Goal: Navigation & Orientation: Find specific page/section

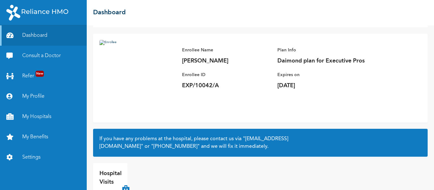
scroll to position [56, 0]
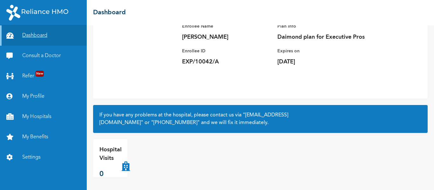
click at [33, 36] on link "Dashboard" at bounding box center [43, 35] width 87 height 20
click at [45, 12] on img at bounding box center [37, 13] width 62 height 16
click at [36, 9] on img at bounding box center [37, 13] width 62 height 16
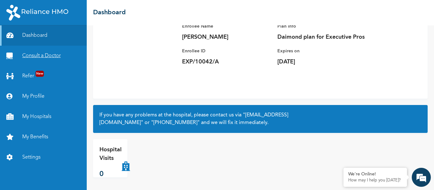
click at [38, 57] on link "Consult a Doctor" at bounding box center [43, 56] width 87 height 20
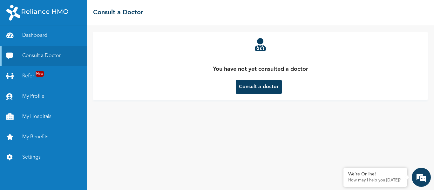
click at [37, 99] on link "My Profile" at bounding box center [43, 96] width 87 height 20
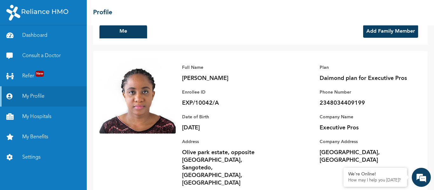
scroll to position [21, 0]
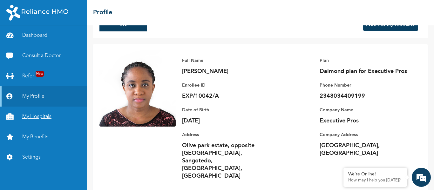
click at [40, 116] on link "My Hospitals" at bounding box center [43, 117] width 87 height 20
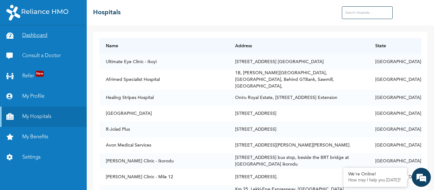
click at [47, 35] on link "Dashboard" at bounding box center [43, 35] width 87 height 20
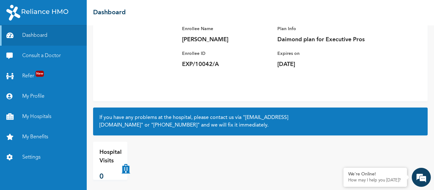
scroll to position [56, 0]
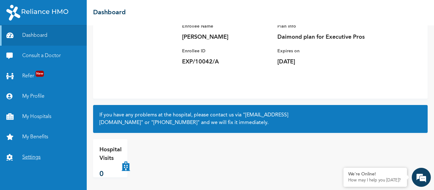
click at [29, 156] on link "Settings" at bounding box center [43, 158] width 87 height 20
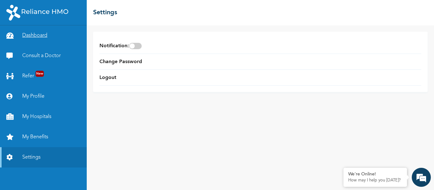
click at [30, 37] on link "Dashboard" at bounding box center [43, 35] width 87 height 20
